Goal: Information Seeking & Learning: Check status

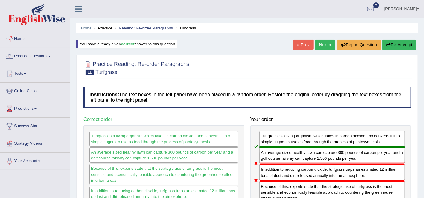
drag, startPoint x: 407, startPoint y: 8, endPoint x: 408, endPoint y: 15, distance: 7.3
click at [407, 8] on link "[PERSON_NAME]" at bounding box center [402, 8] width 44 height 16
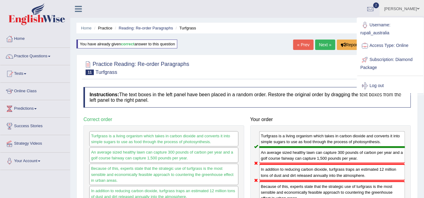
click at [380, 86] on link "Log out" at bounding box center [391, 86] width 66 height 14
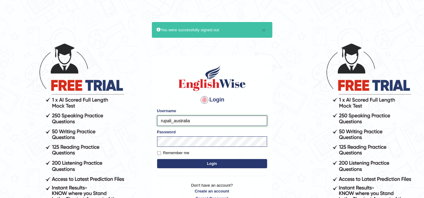
click at [214, 118] on input "rupali_australia" at bounding box center [212, 120] width 110 height 10
type input "ariambadoles"
click at [198, 162] on button "Login" at bounding box center [212, 163] width 110 height 9
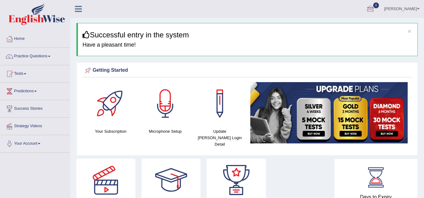
click at [388, 10] on link "Maria Socorro Badoles" at bounding box center [402, 8] width 44 height 16
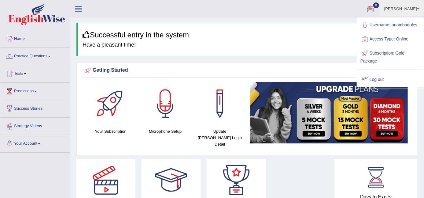
click at [378, 75] on link "Log out" at bounding box center [391, 79] width 66 height 14
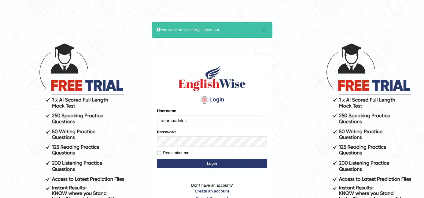
click at [218, 120] on input "ariambadoles" at bounding box center [212, 120] width 110 height 10
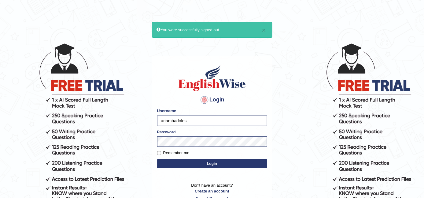
type input "Mugwunali"
click at [200, 162] on button "Login" at bounding box center [212, 163] width 110 height 9
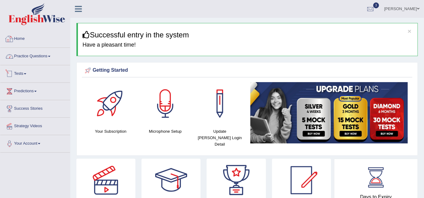
click at [47, 54] on link "Practice Questions" at bounding box center [35, 55] width 70 height 15
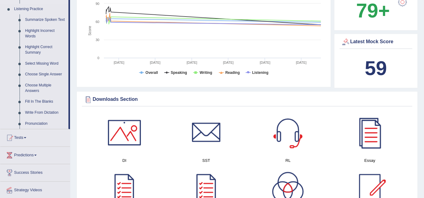
scroll to position [272, 0]
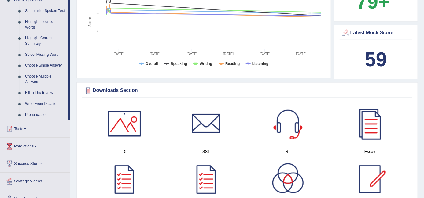
click at [21, 128] on link "Tests" at bounding box center [35, 127] width 70 height 15
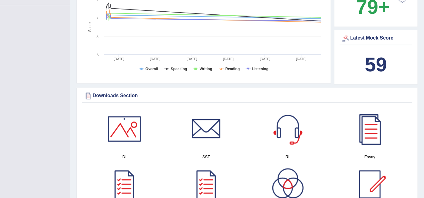
scroll to position [69, 0]
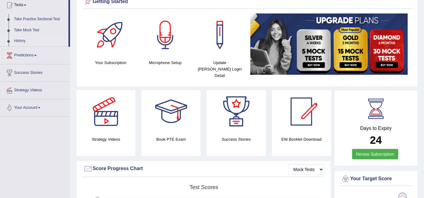
click at [21, 43] on link "History" at bounding box center [39, 40] width 57 height 11
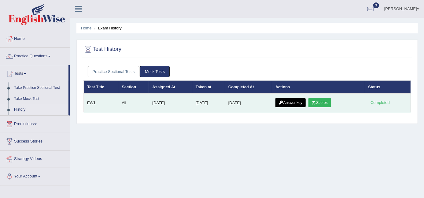
click at [321, 101] on link "Scores" at bounding box center [320, 102] width 23 height 9
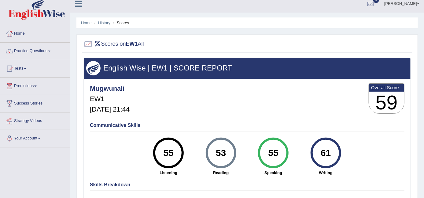
scroll to position [3, 0]
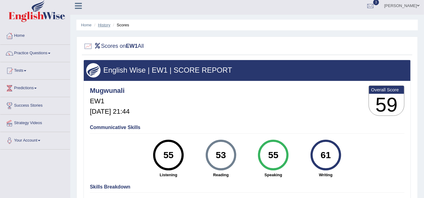
click at [104, 23] on link "History" at bounding box center [104, 25] width 12 height 5
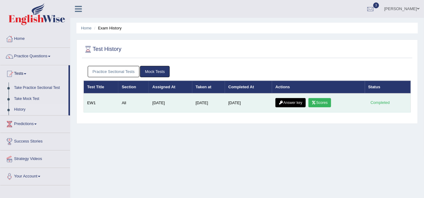
click at [289, 104] on link "Answer key" at bounding box center [291, 102] width 30 height 9
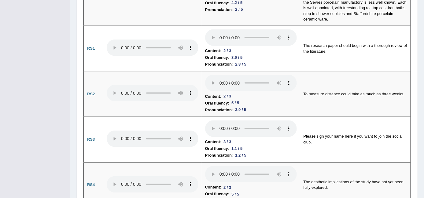
scroll to position [450, 0]
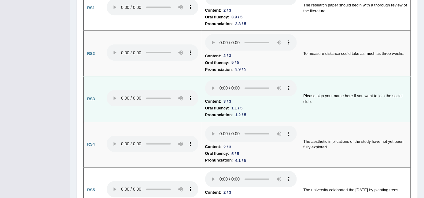
click at [279, 98] on li "Content : 3 / 3" at bounding box center [251, 101] width 92 height 7
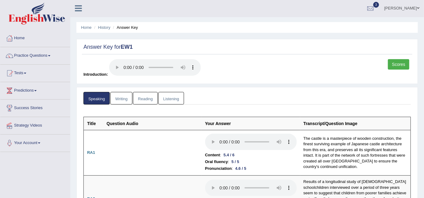
scroll to position [0, 0]
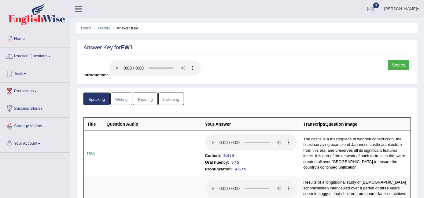
click at [405, 7] on link "Mary Ugwunali" at bounding box center [402, 8] width 44 height 16
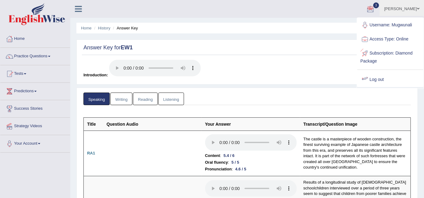
click at [382, 76] on link "Log out" at bounding box center [391, 79] width 66 height 14
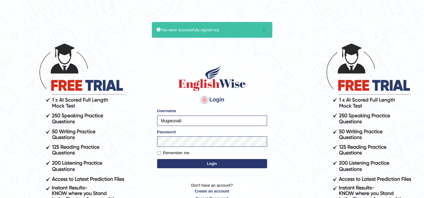
type input "[PERSON_NAME]"
click at [228, 160] on button "Login" at bounding box center [212, 163] width 110 height 9
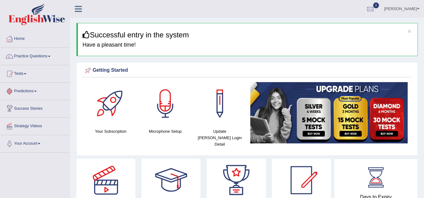
click at [28, 58] on link "Practice Questions" at bounding box center [35, 55] width 70 height 15
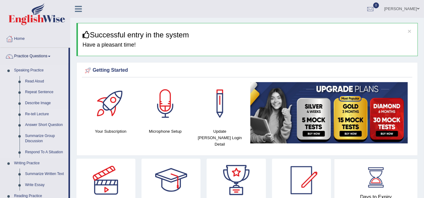
scroll to position [34, 0]
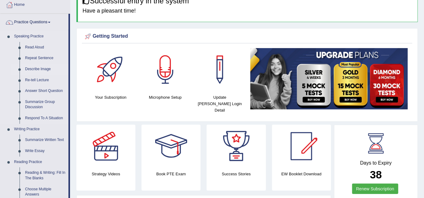
click at [39, 69] on link "Describe Image" at bounding box center [45, 69] width 46 height 11
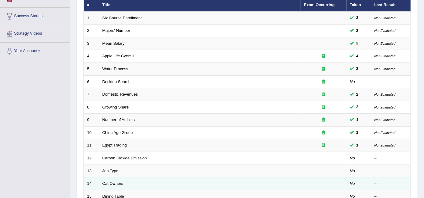
scroll to position [102, 0]
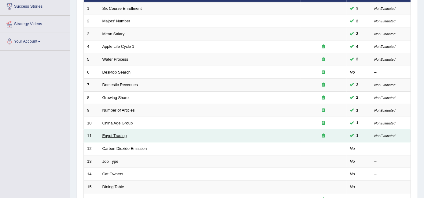
click at [113, 133] on link "Egypt Trading" at bounding box center [114, 135] width 24 height 5
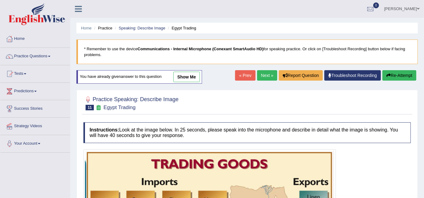
click at [185, 75] on link "show me" at bounding box center [186, 77] width 27 height 10
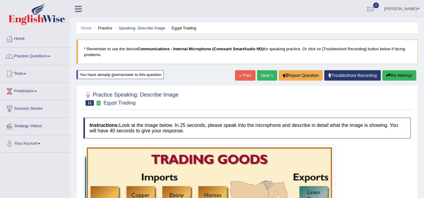
click at [184, 79] on div "Home Practice Speaking: Describe Image Egypt Trading * Remember to use the devi…" at bounding box center [247, 199] width 354 height 398
click at [136, 26] on link "Speaking: Describe Image" at bounding box center [142, 28] width 46 height 5
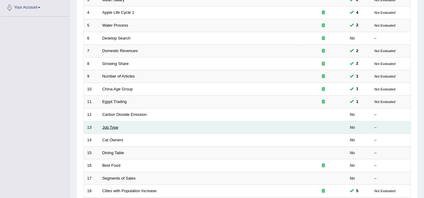
click at [109, 125] on link "Job Type" at bounding box center [110, 127] width 16 height 5
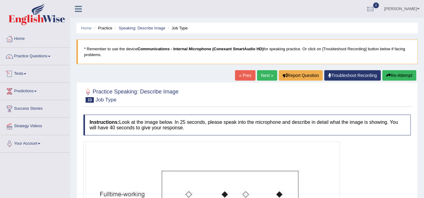
click at [239, 75] on link "« Prev" at bounding box center [245, 75] width 20 height 10
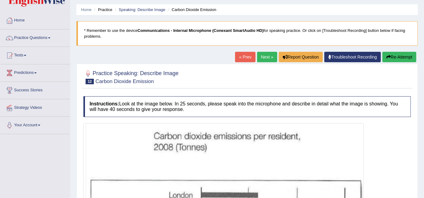
scroll to position [6, 0]
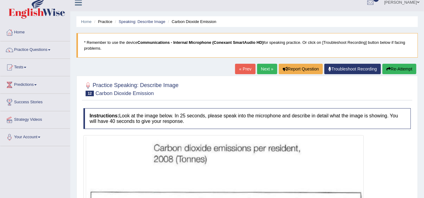
click at [238, 71] on link "« Prev" at bounding box center [245, 69] width 20 height 10
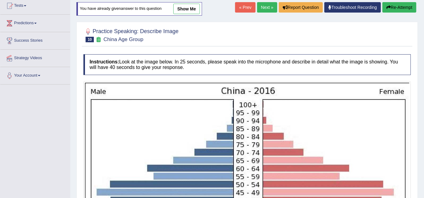
drag, startPoint x: 188, startPoint y: 12, endPoint x: 200, endPoint y: 83, distance: 72.3
click at [188, 12] on link "show me" at bounding box center [186, 9] width 27 height 10
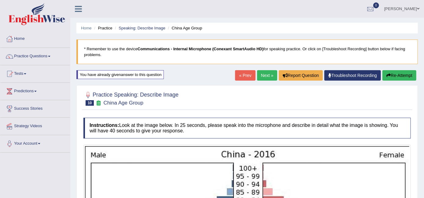
click at [406, 6] on link "[PERSON_NAME]" at bounding box center [402, 8] width 44 height 16
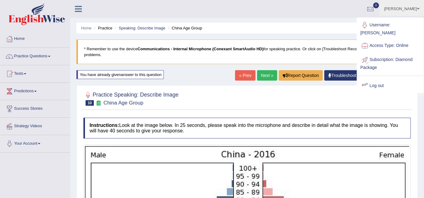
click at [375, 79] on link "Log out" at bounding box center [391, 86] width 66 height 14
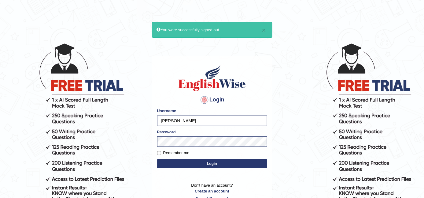
type input "Mugwunali"
click at [190, 159] on button "Login" at bounding box center [212, 163] width 110 height 9
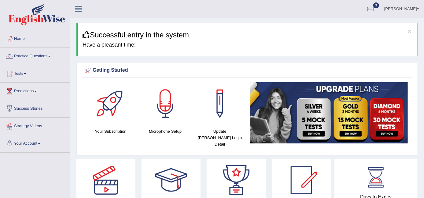
scroll to position [34, 0]
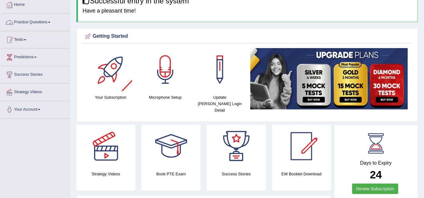
click at [26, 39] on span at bounding box center [25, 39] width 2 height 1
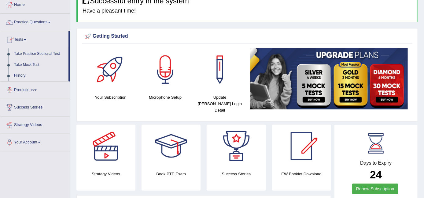
click at [25, 76] on link "History" at bounding box center [39, 75] width 57 height 11
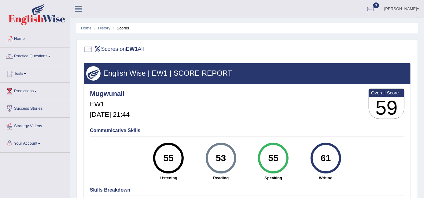
click at [101, 28] on link "History" at bounding box center [104, 28] width 12 height 5
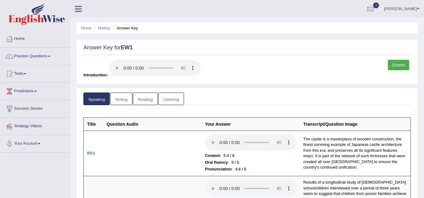
click at [122, 101] on link "Writing" at bounding box center [121, 98] width 22 height 13
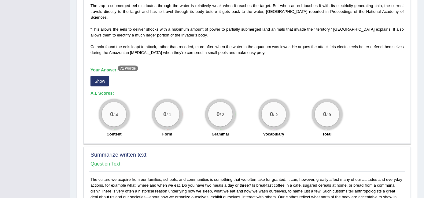
scroll to position [204, 0]
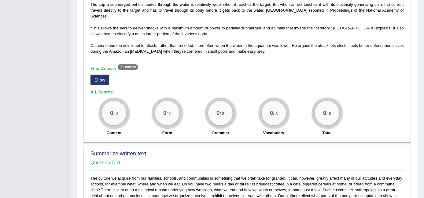
click at [98, 76] on button "Show" at bounding box center [100, 80] width 19 height 10
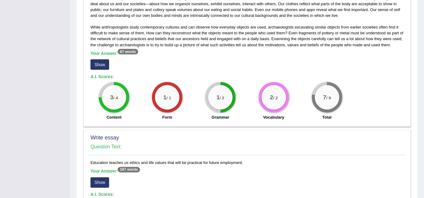
scroll to position [408, 0]
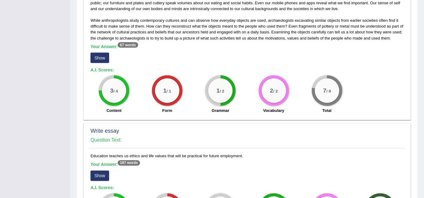
click at [101, 53] on button "Show" at bounding box center [100, 58] width 19 height 10
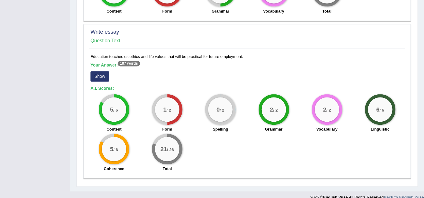
scroll to position [515, 0]
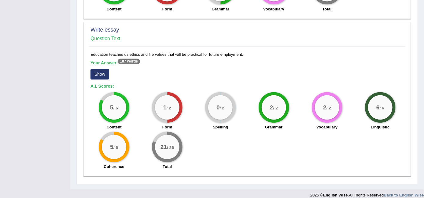
click at [97, 69] on button "Show" at bounding box center [100, 74] width 19 height 10
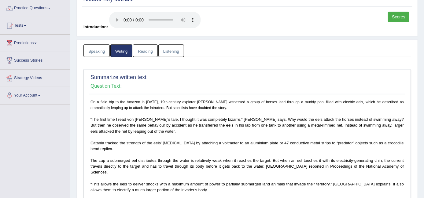
scroll to position [0, 0]
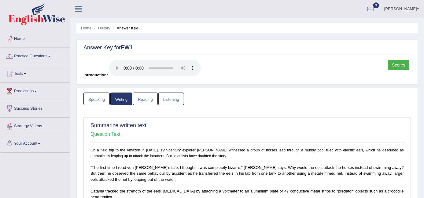
click at [145, 101] on link "Reading" at bounding box center [145, 98] width 24 height 13
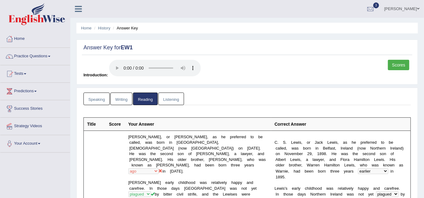
click at [165, 96] on link "Listening" at bounding box center [171, 98] width 26 height 13
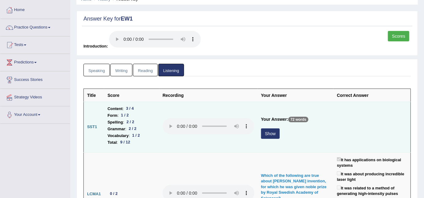
scroll to position [68, 0]
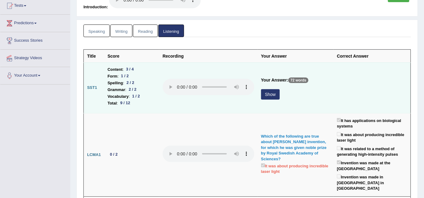
click at [268, 92] on button "Show" at bounding box center [270, 94] width 19 height 10
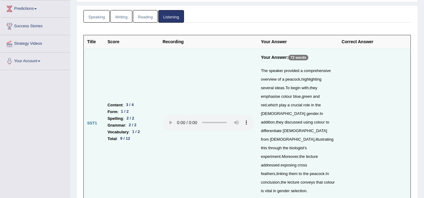
scroll to position [72, 0]
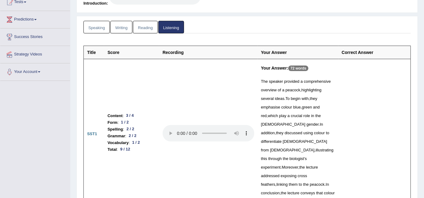
click at [98, 30] on link "Speaking" at bounding box center [97, 27] width 26 height 13
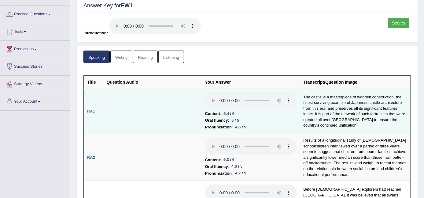
scroll to position [0, 0]
